Goal: Transaction & Acquisition: Purchase product/service

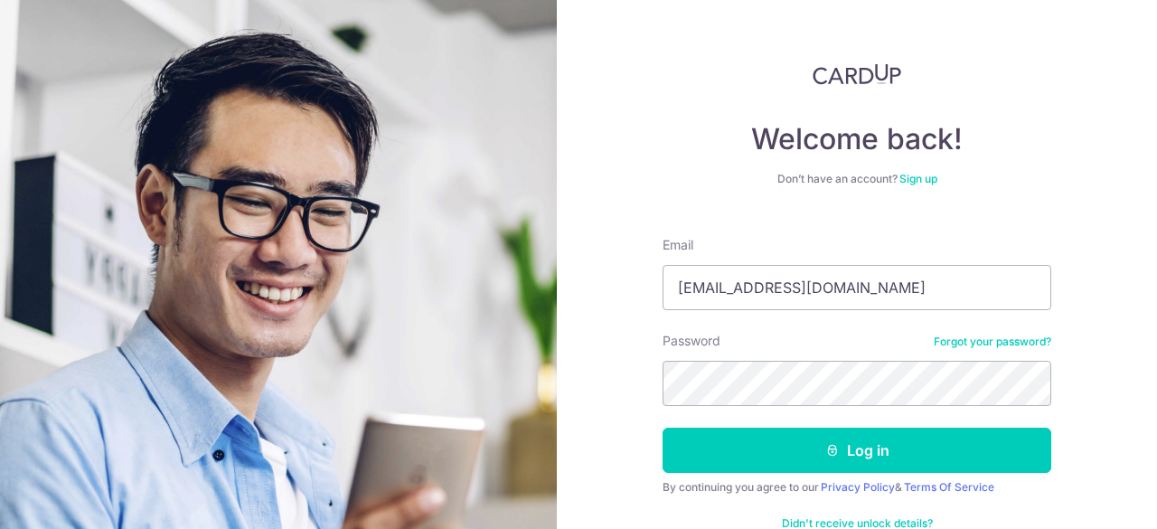
type input "[EMAIL_ADDRESS][DOMAIN_NAME]"
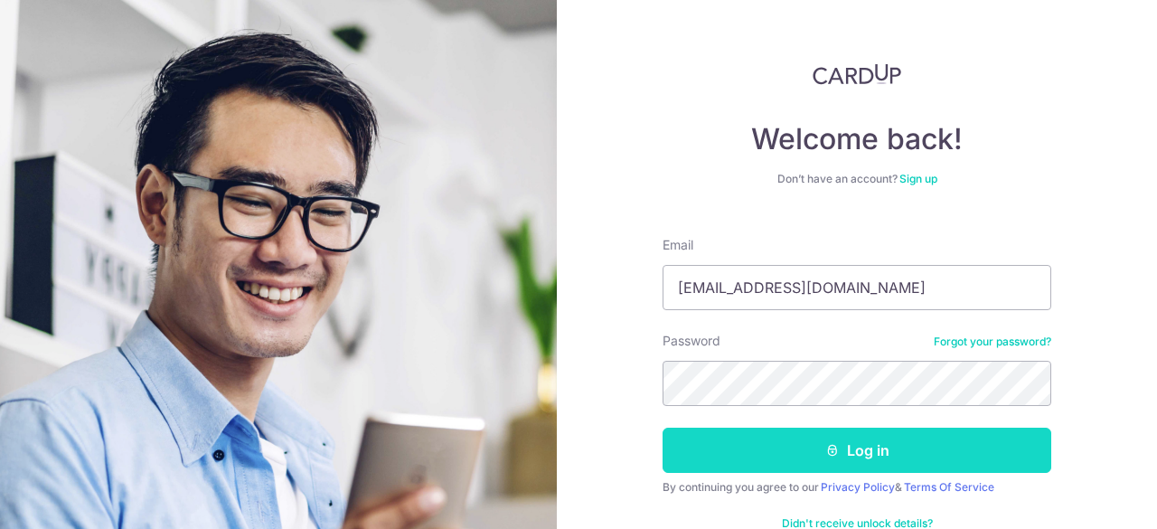
click at [825, 452] on icon "submit" at bounding box center [832, 450] width 14 height 14
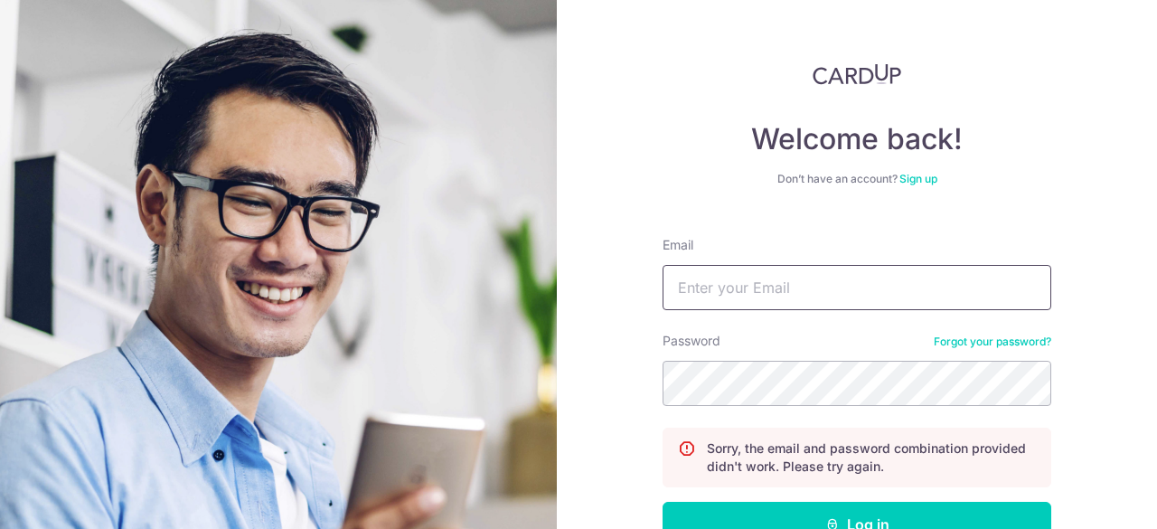
click at [771, 290] on input "Email" at bounding box center [857, 287] width 389 height 45
type input "[EMAIL_ADDRESS][DOMAIN_NAME]"
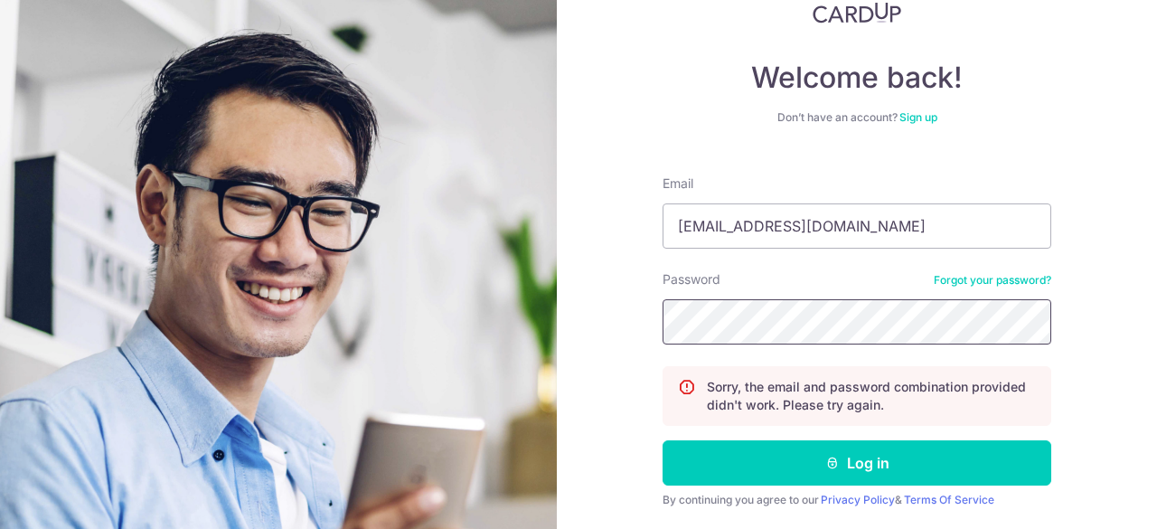
scroll to position [117, 0]
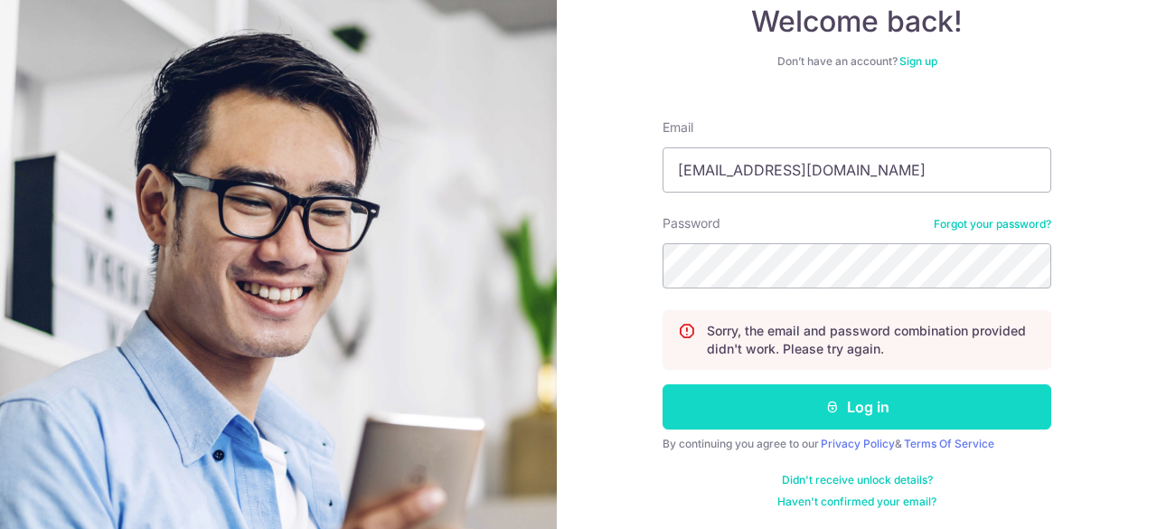
click at [770, 414] on button "Log in" at bounding box center [857, 406] width 389 height 45
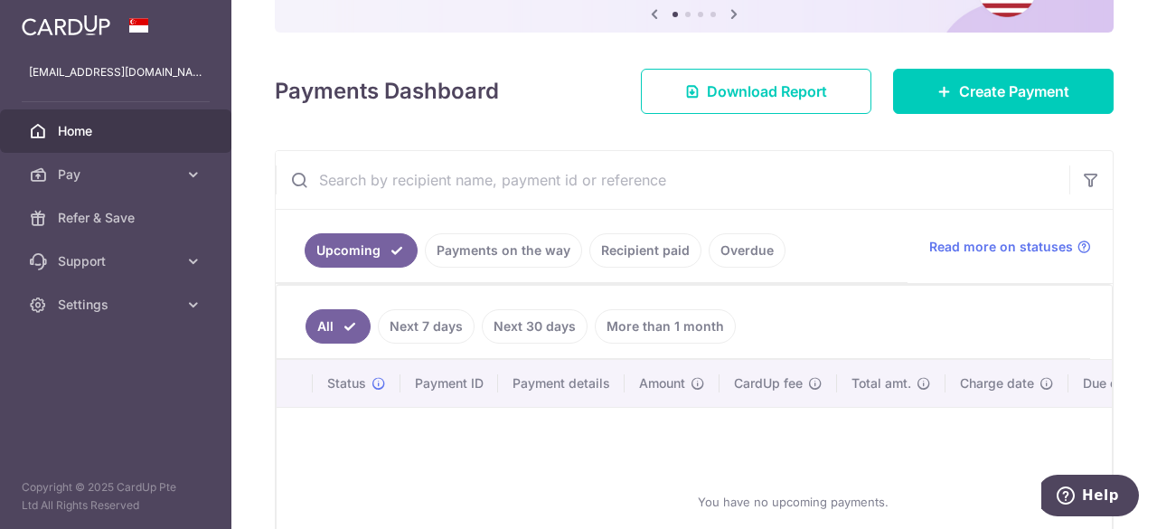
scroll to position [178, 0]
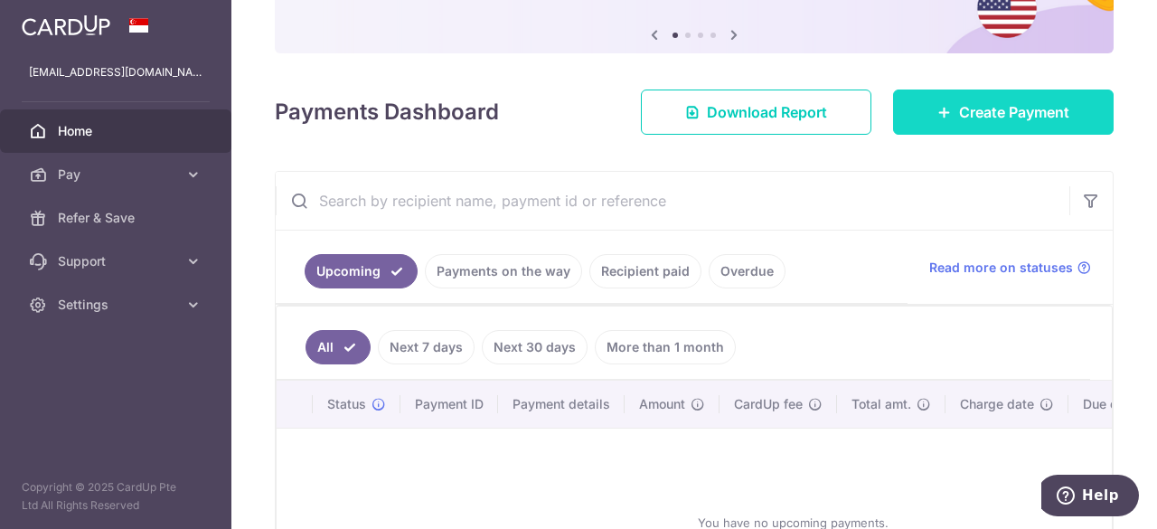
click at [992, 111] on span "Create Payment" at bounding box center [1014, 112] width 110 height 22
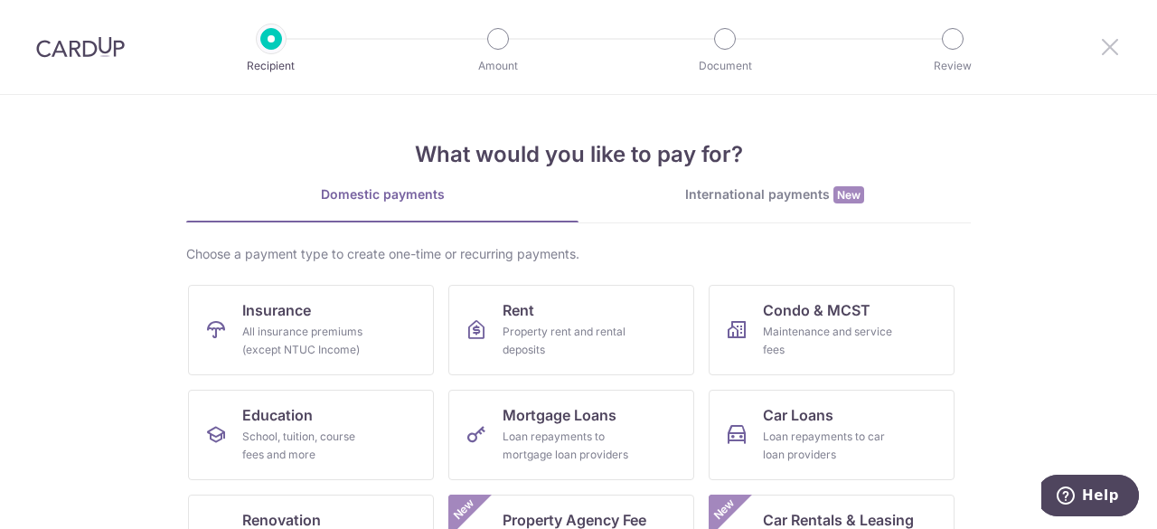
click at [1106, 48] on icon at bounding box center [1110, 46] width 22 height 23
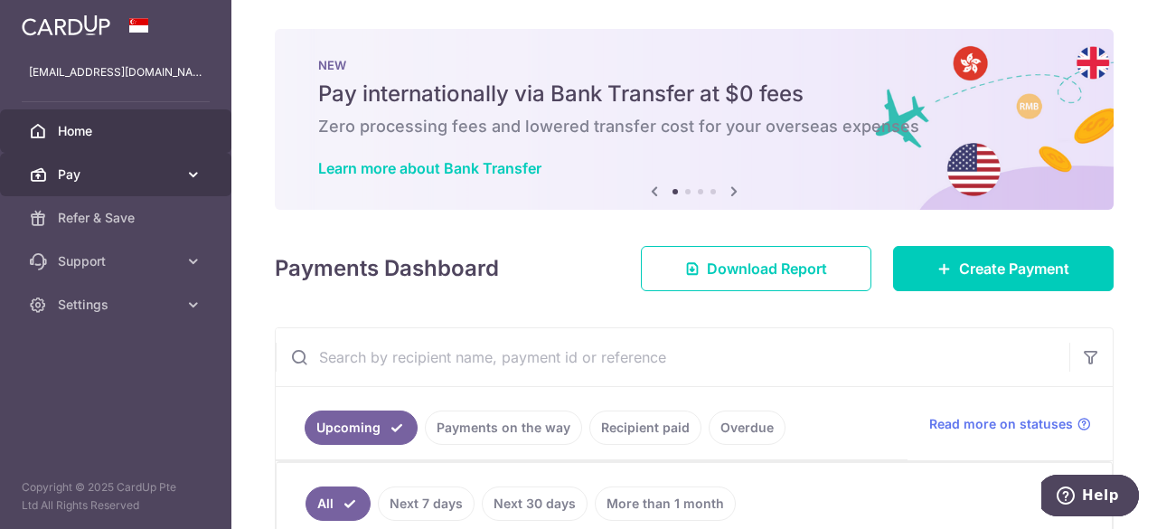
click at [101, 168] on span "Pay" at bounding box center [117, 174] width 119 height 18
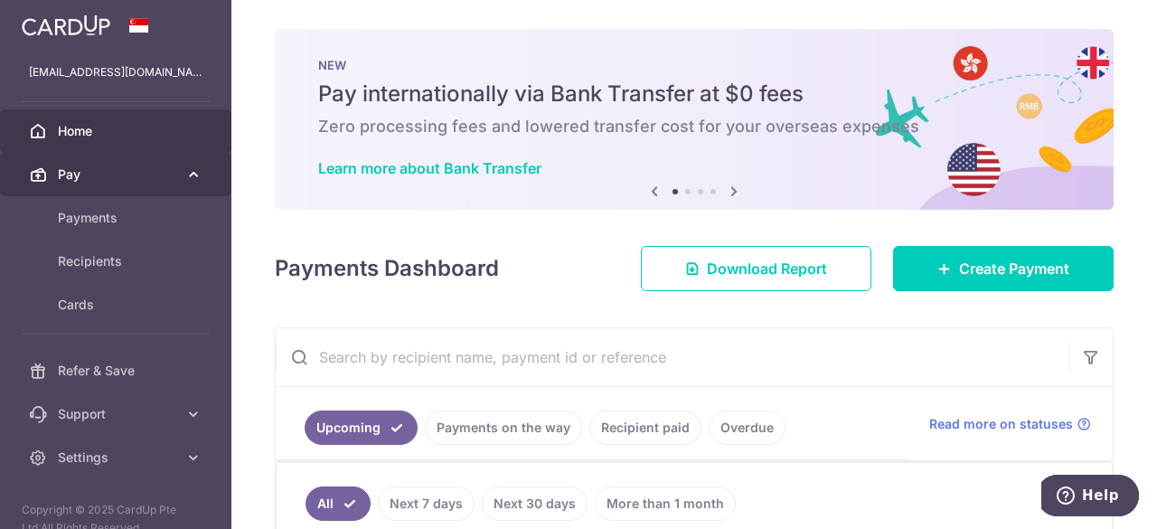
click at [101, 168] on span "Pay" at bounding box center [117, 174] width 119 height 18
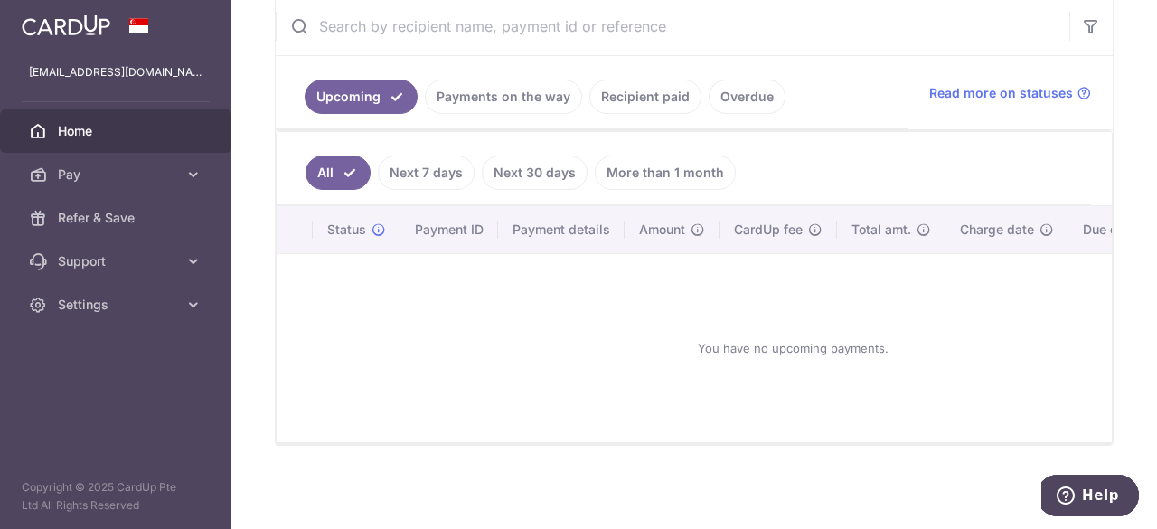
scroll to position [334, 0]
click at [656, 89] on link "Recipient paid" at bounding box center [645, 95] width 112 height 34
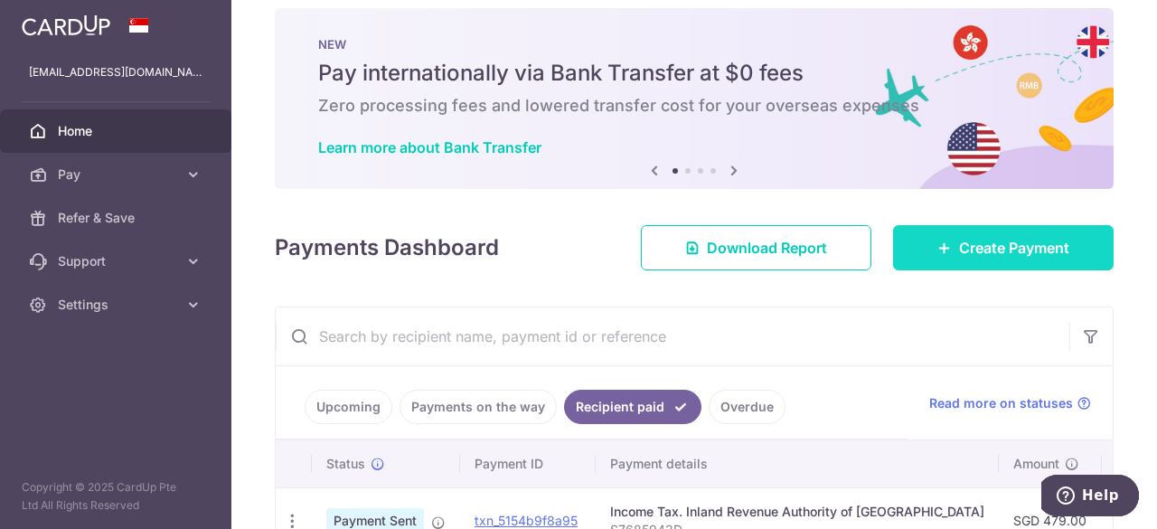
scroll to position [0, 0]
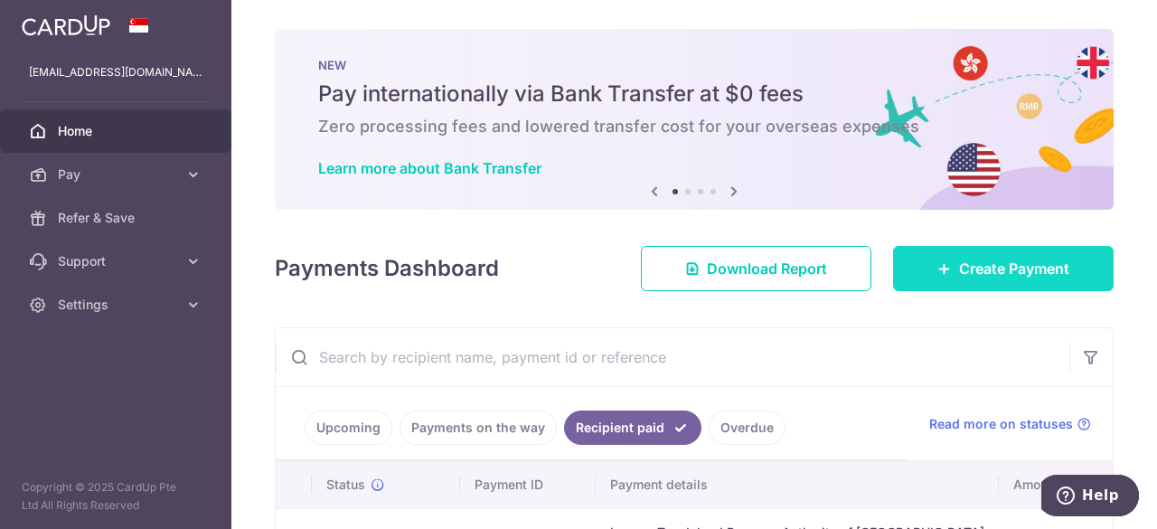
click at [971, 267] on span "Create Payment" at bounding box center [1014, 269] width 110 height 22
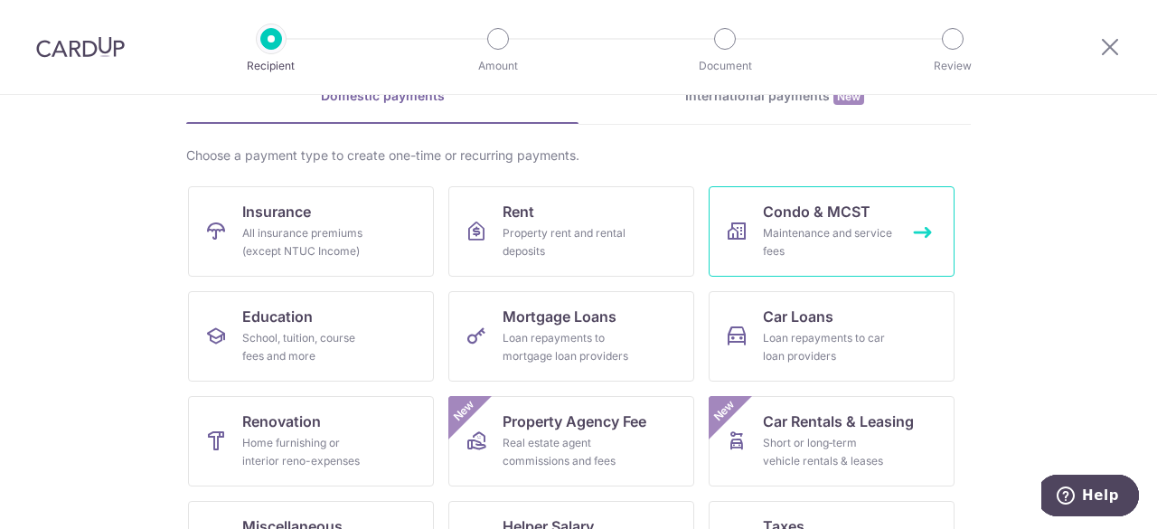
scroll to position [189, 0]
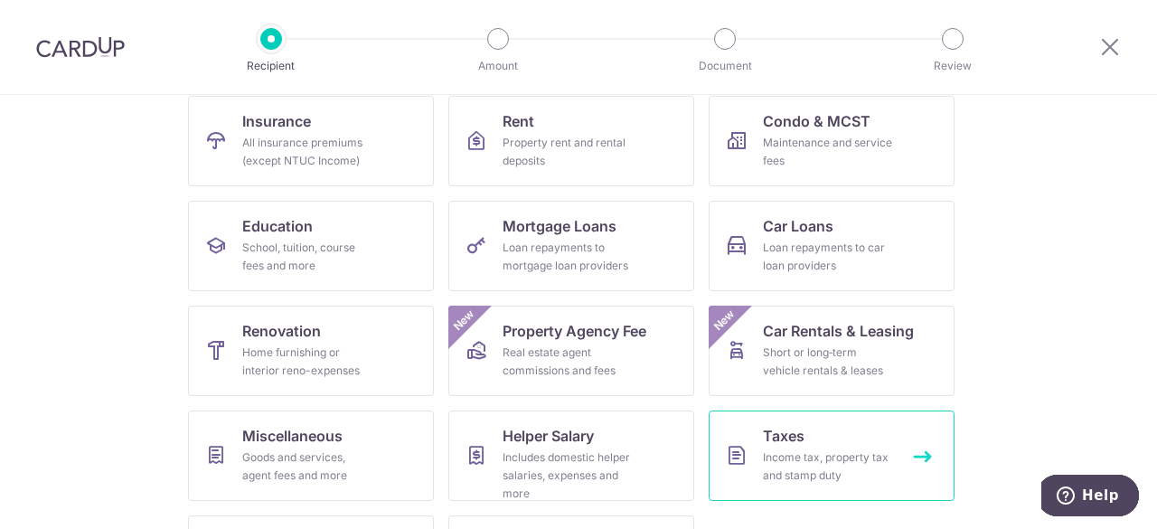
click at [851, 440] on link "Taxes Income tax, property tax and stamp duty" at bounding box center [832, 455] width 246 height 90
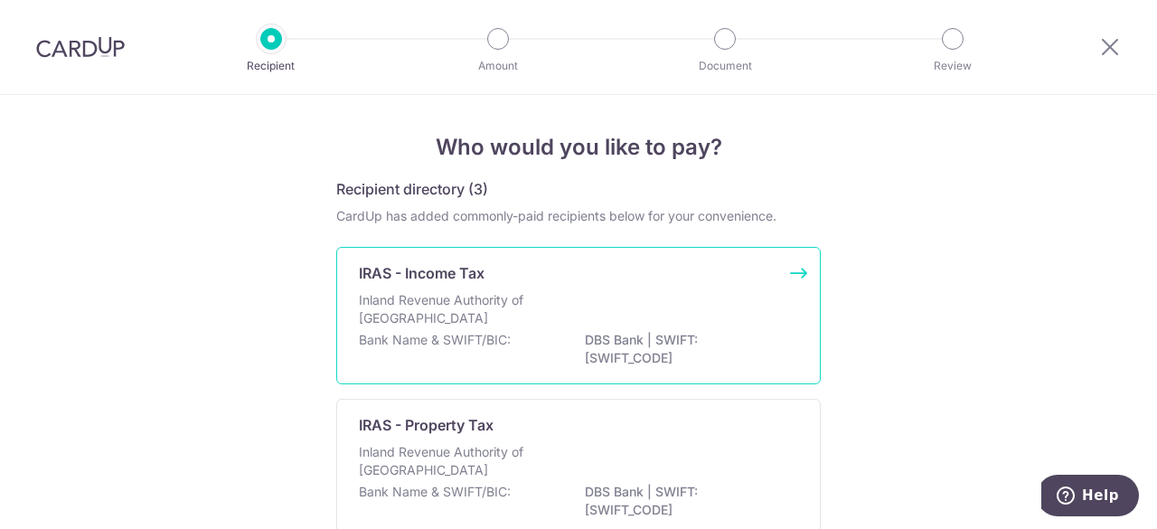
click at [696, 300] on div "Inland Revenue Authority of Singapore" at bounding box center [578, 311] width 439 height 40
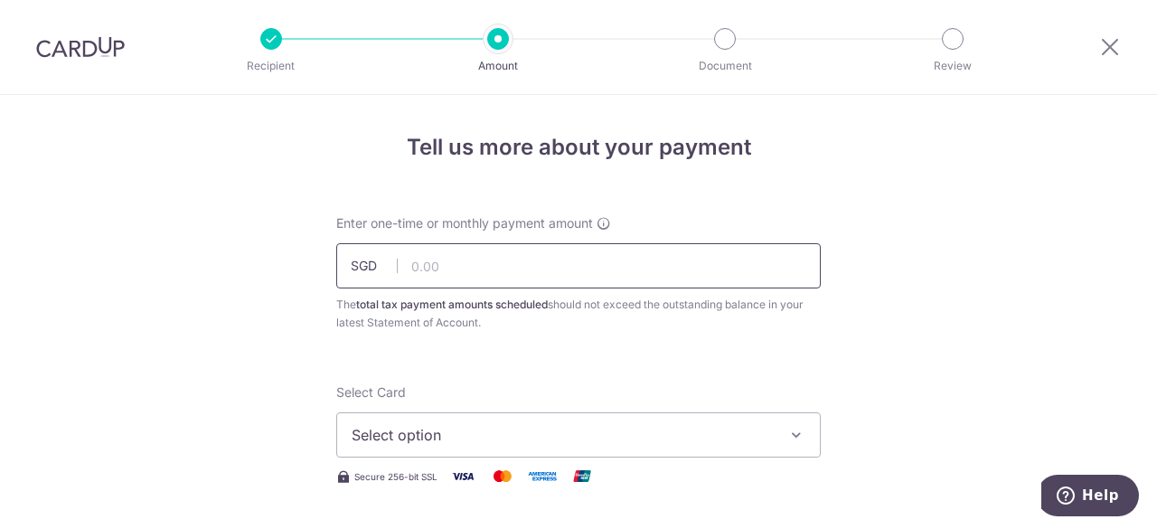
click at [520, 268] on input "text" at bounding box center [578, 265] width 484 height 45
type input "491.00"
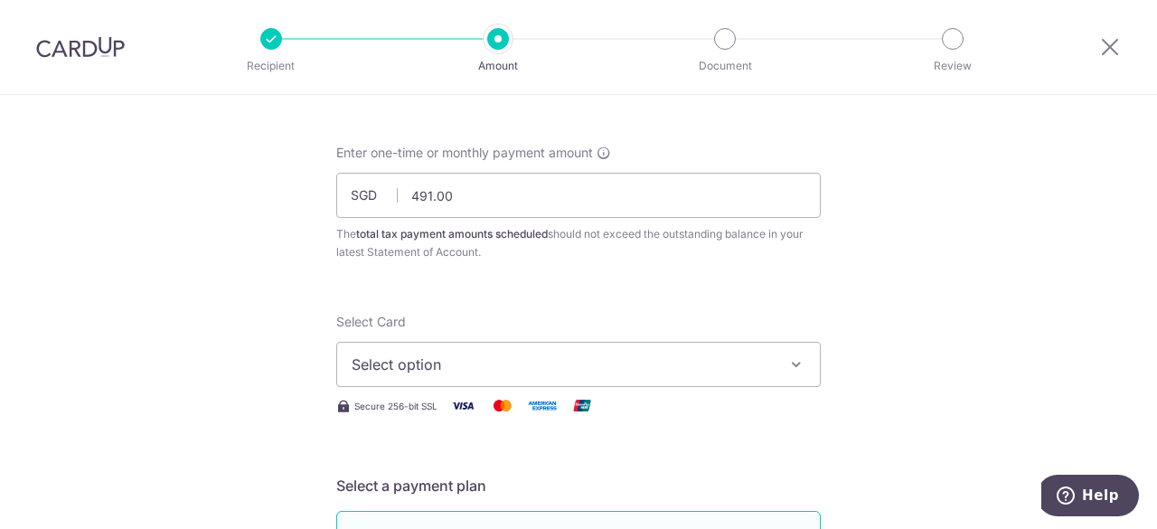
scroll to position [181, 0]
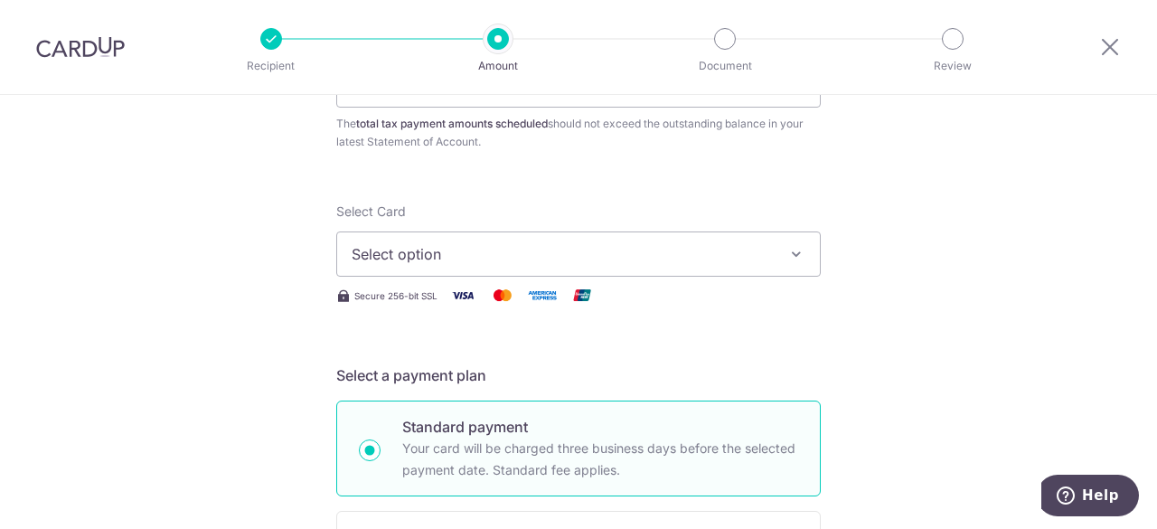
click at [770, 257] on button "Select option" at bounding box center [578, 253] width 484 height 45
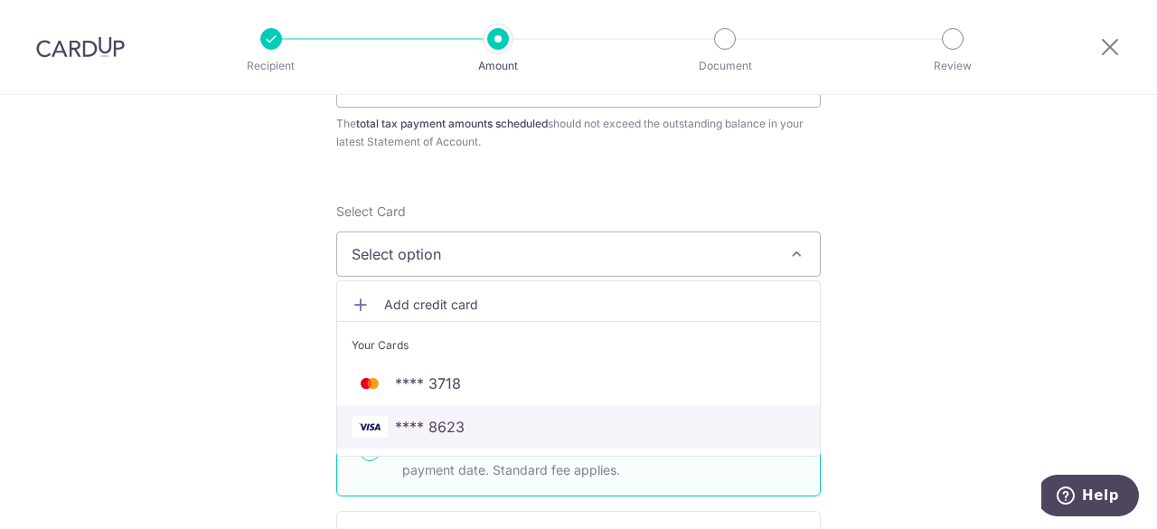
click at [531, 424] on span "**** 8623" at bounding box center [579, 427] width 454 height 22
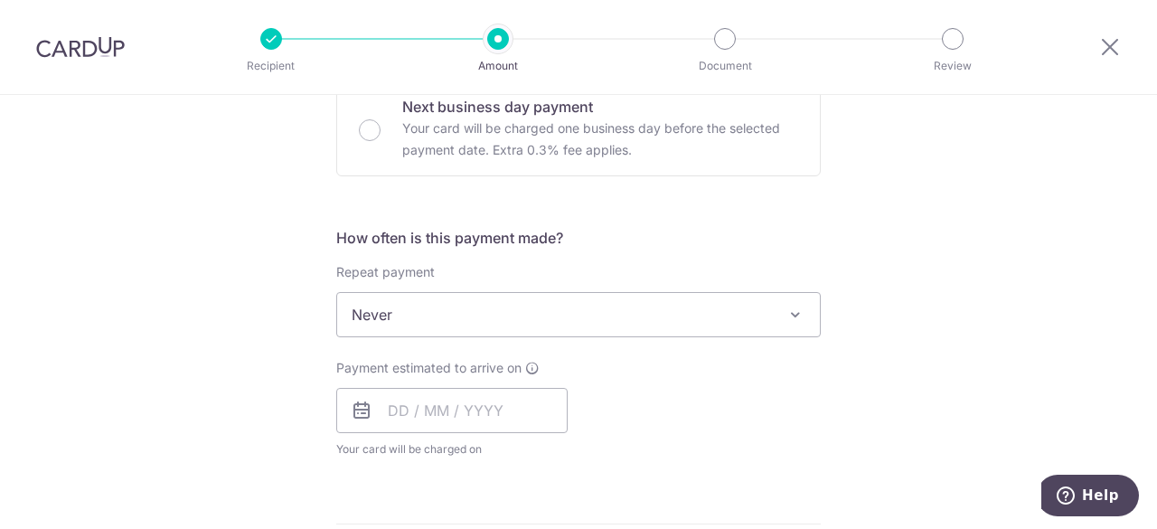
scroll to position [633, 0]
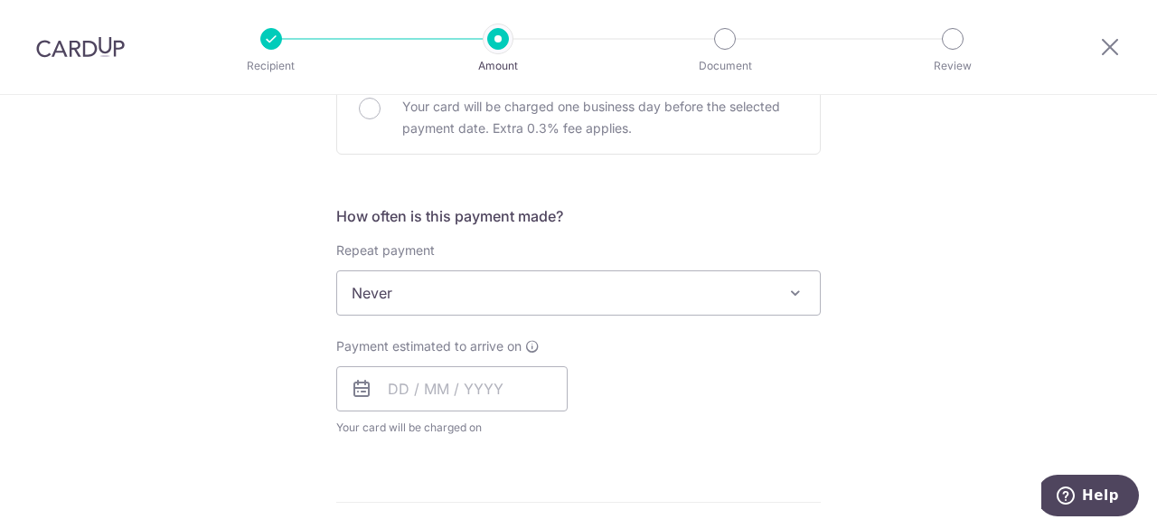
click at [360, 387] on icon at bounding box center [362, 389] width 22 height 22
click at [463, 392] on input "text" at bounding box center [451, 388] width 231 height 45
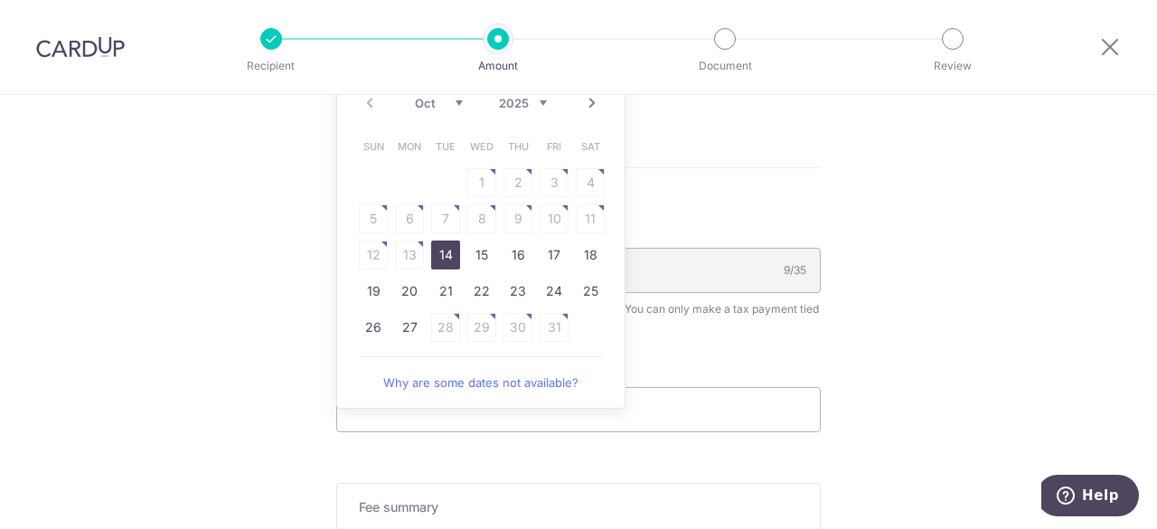
scroll to position [994, 0]
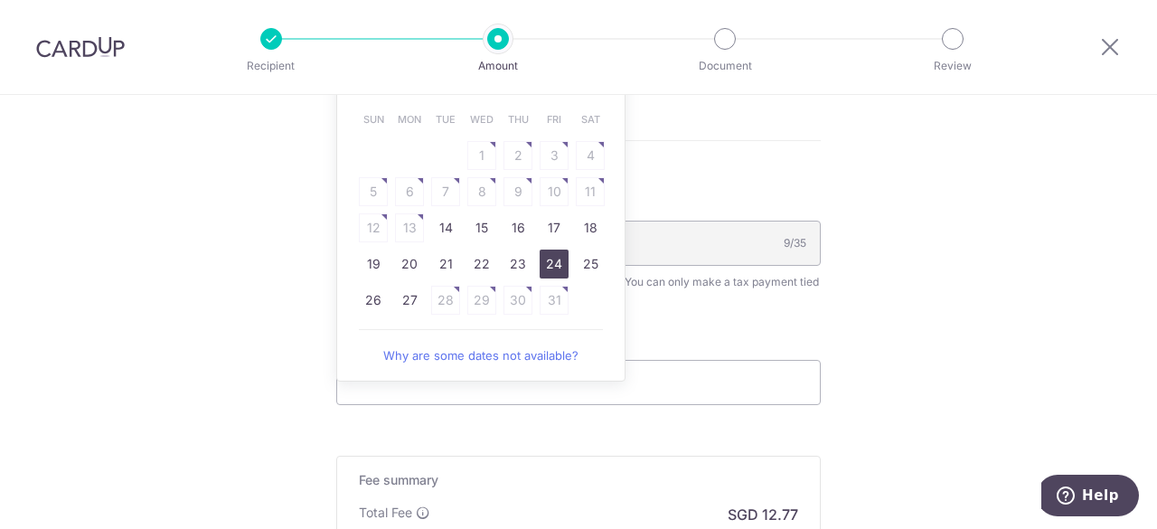
click at [555, 263] on link "24" at bounding box center [554, 263] width 29 height 29
type input "[DATE]"
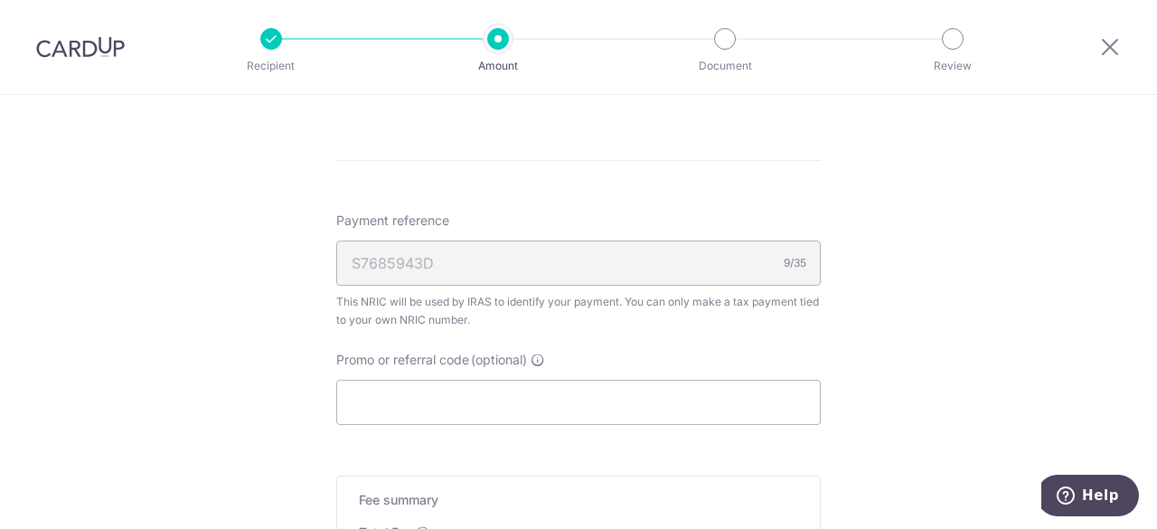
scroll to position [1085, 0]
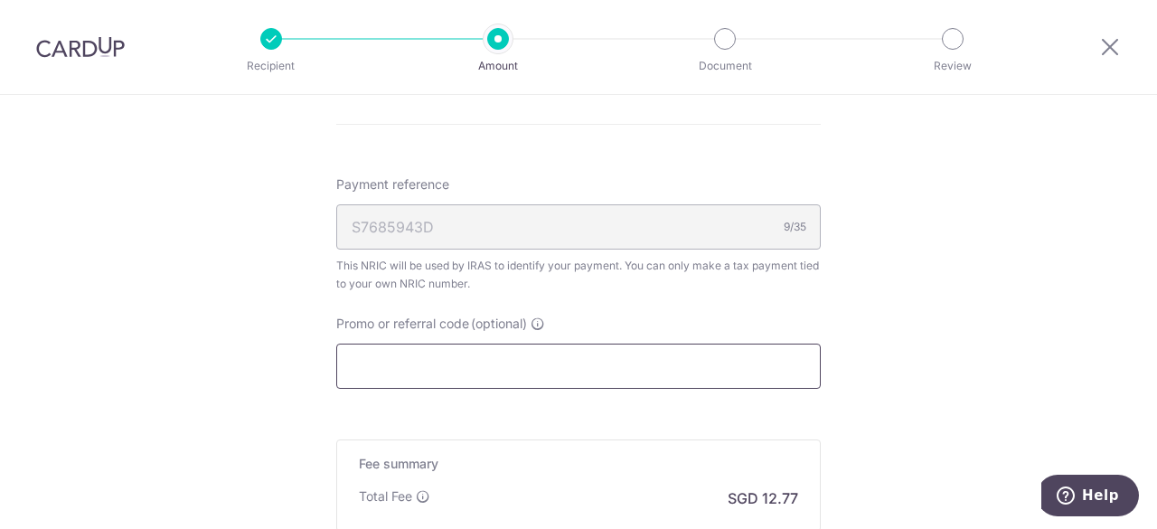
click at [569, 371] on input "Promo or referral code (optional)" at bounding box center [578, 365] width 484 height 45
paste input "OCBC90NV"
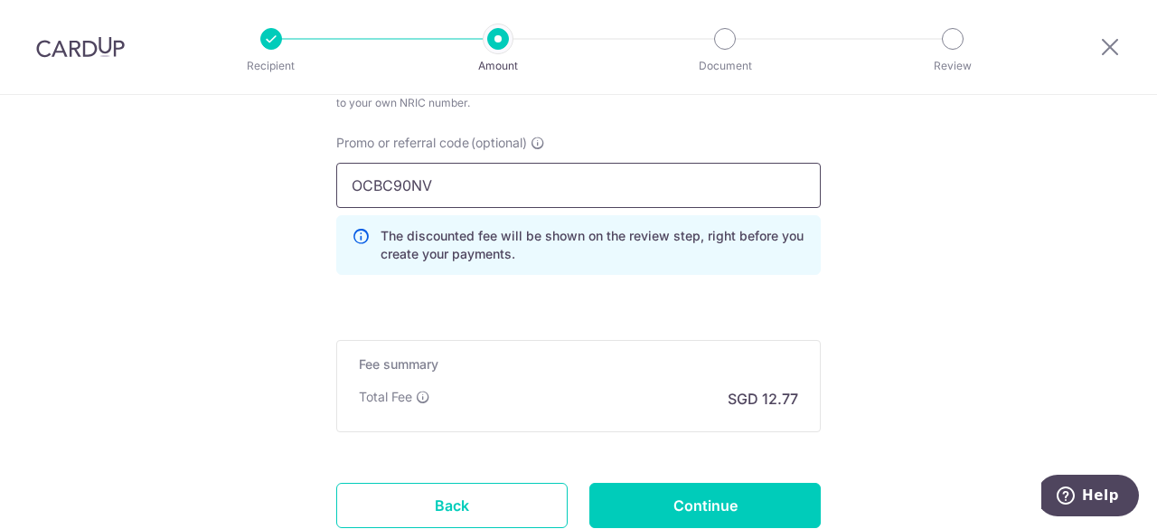
scroll to position [1356, 0]
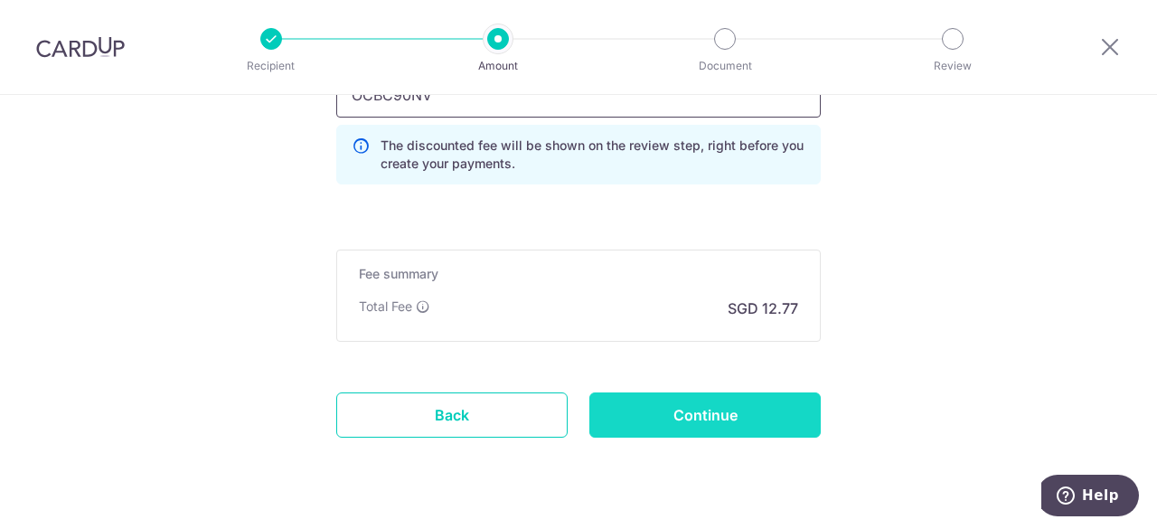
type input "OCBC90NV"
click at [721, 408] on input "Continue" at bounding box center [704, 414] width 231 height 45
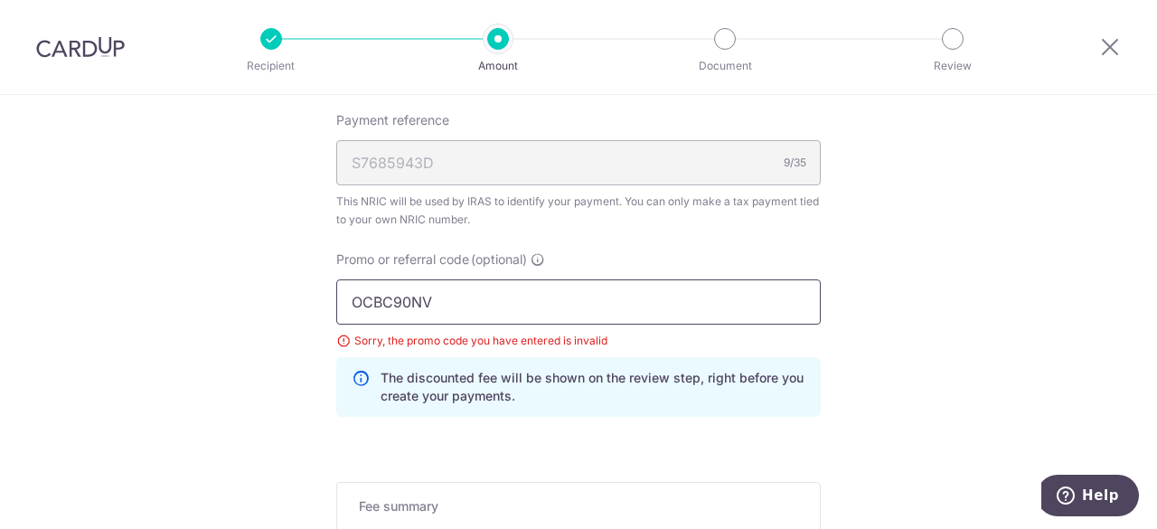
drag, startPoint x: 439, startPoint y: 299, endPoint x: 244, endPoint y: 287, distance: 195.6
paste input "text"
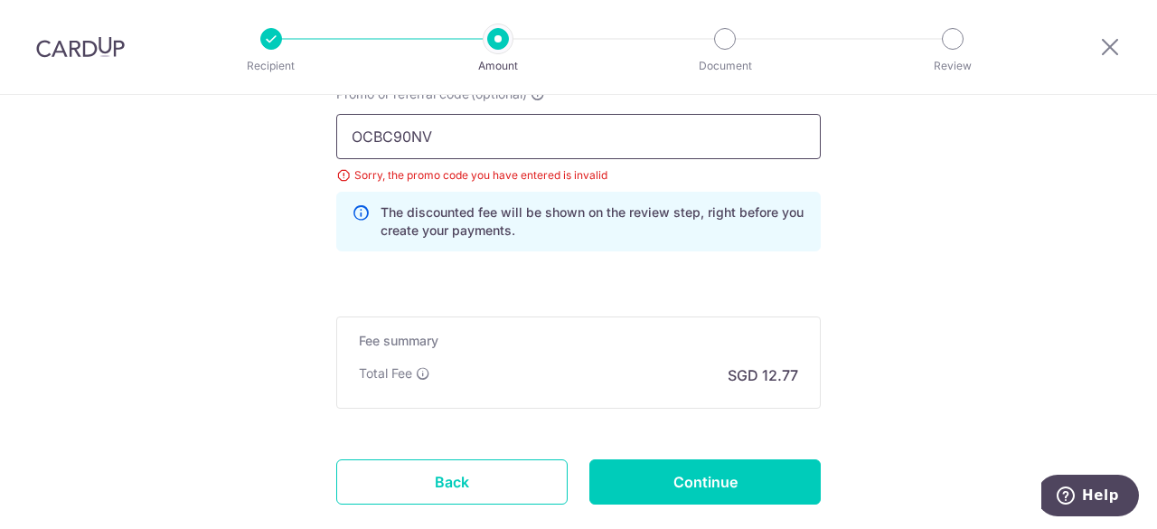
scroll to position [1330, 0]
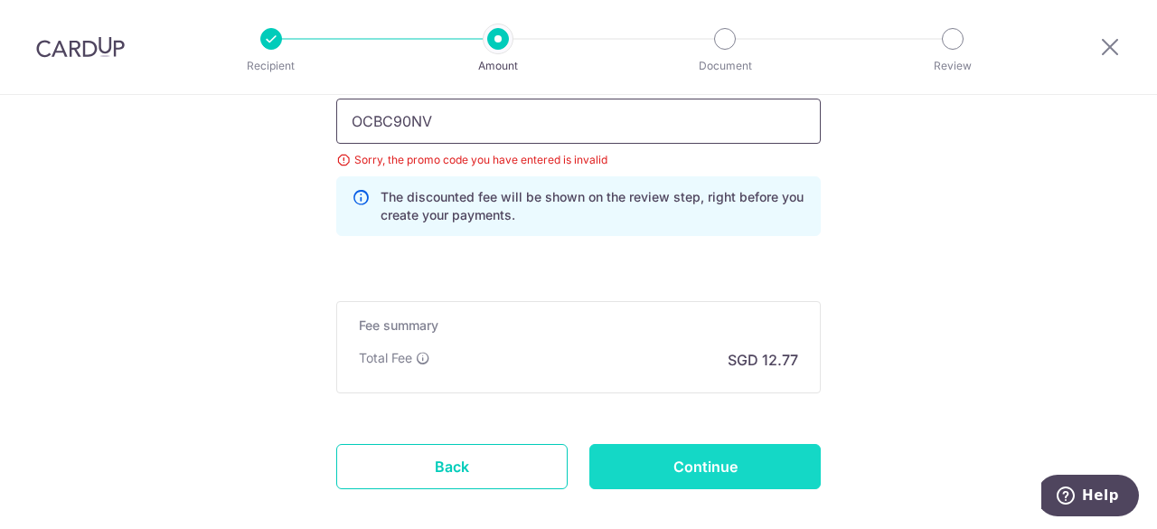
type input "OCBC90NV"
click at [727, 458] on input "Continue" at bounding box center [704, 466] width 231 height 45
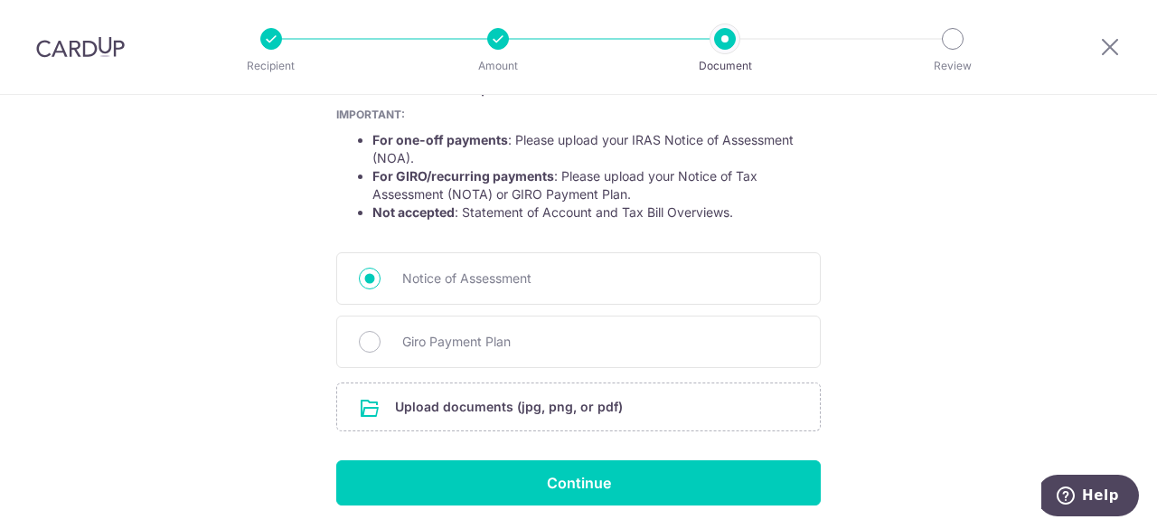
scroll to position [390, 0]
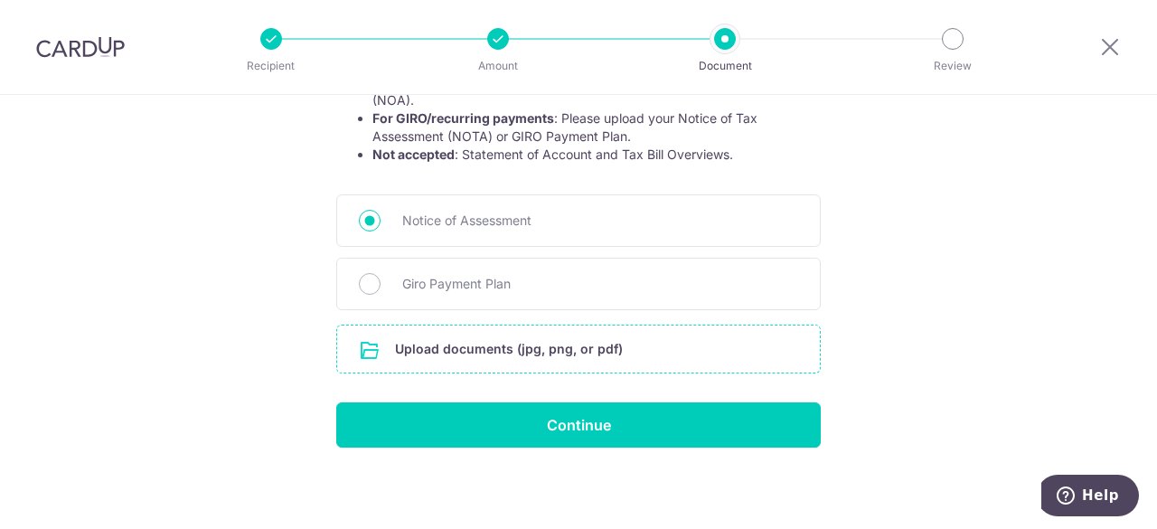
click at [424, 347] on input "file" at bounding box center [578, 348] width 483 height 47
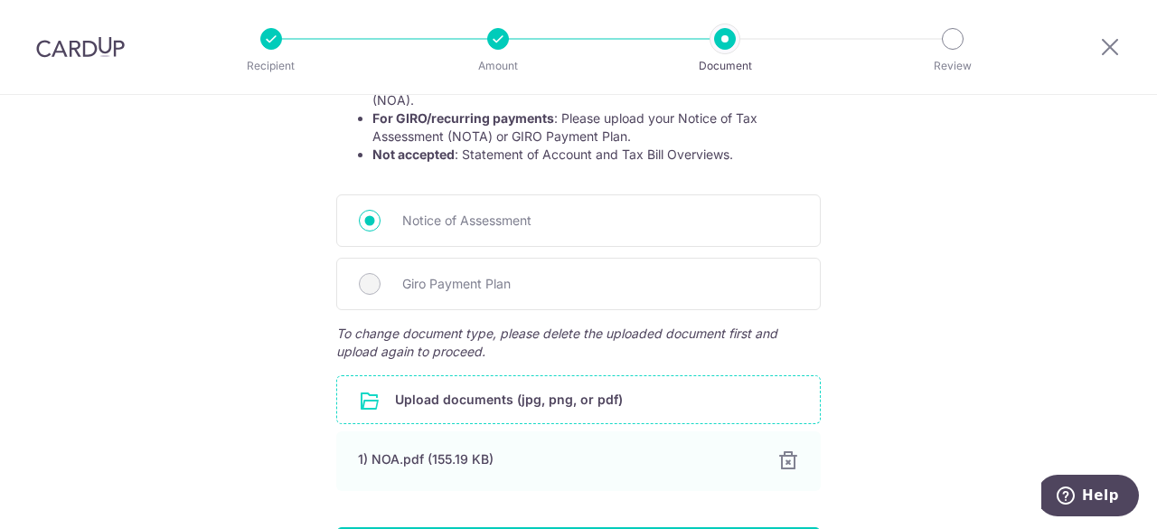
scroll to position [515, 0]
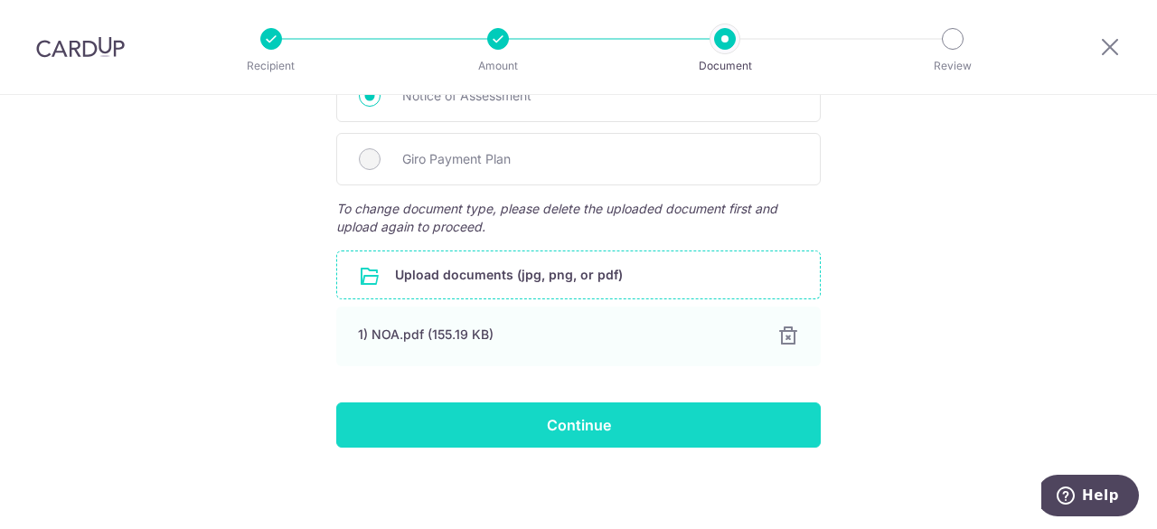
click at [606, 420] on input "Continue" at bounding box center [578, 424] width 484 height 45
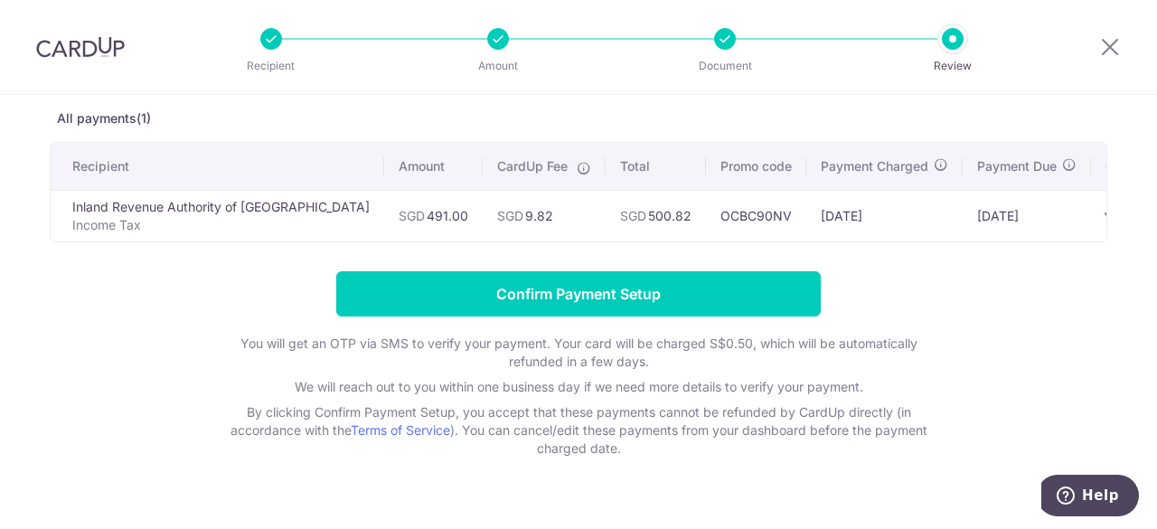
scroll to position [0, 23]
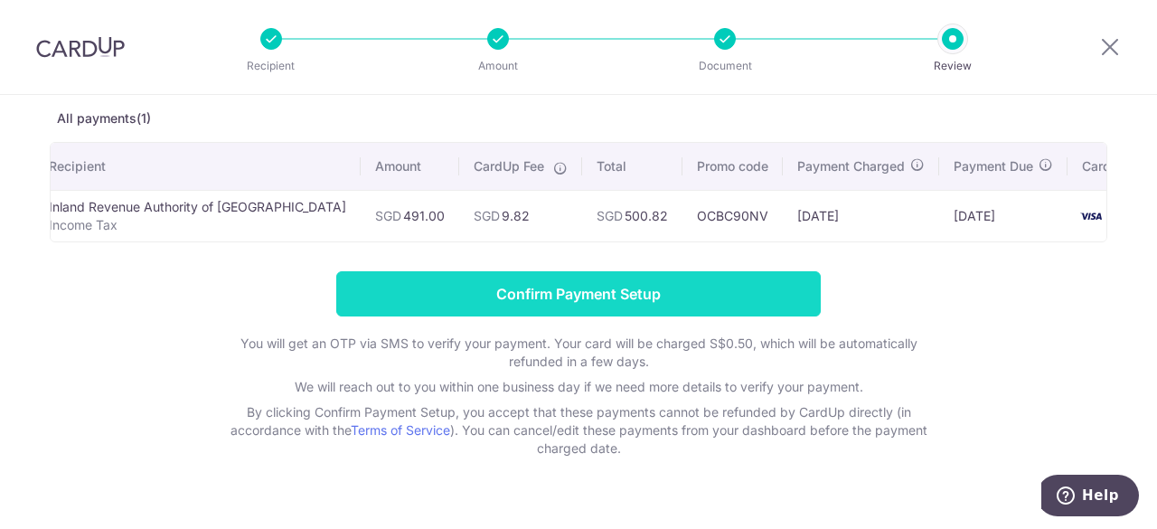
click at [633, 301] on input "Confirm Payment Setup" at bounding box center [578, 293] width 484 height 45
